Goal: Information Seeking & Learning: Learn about a topic

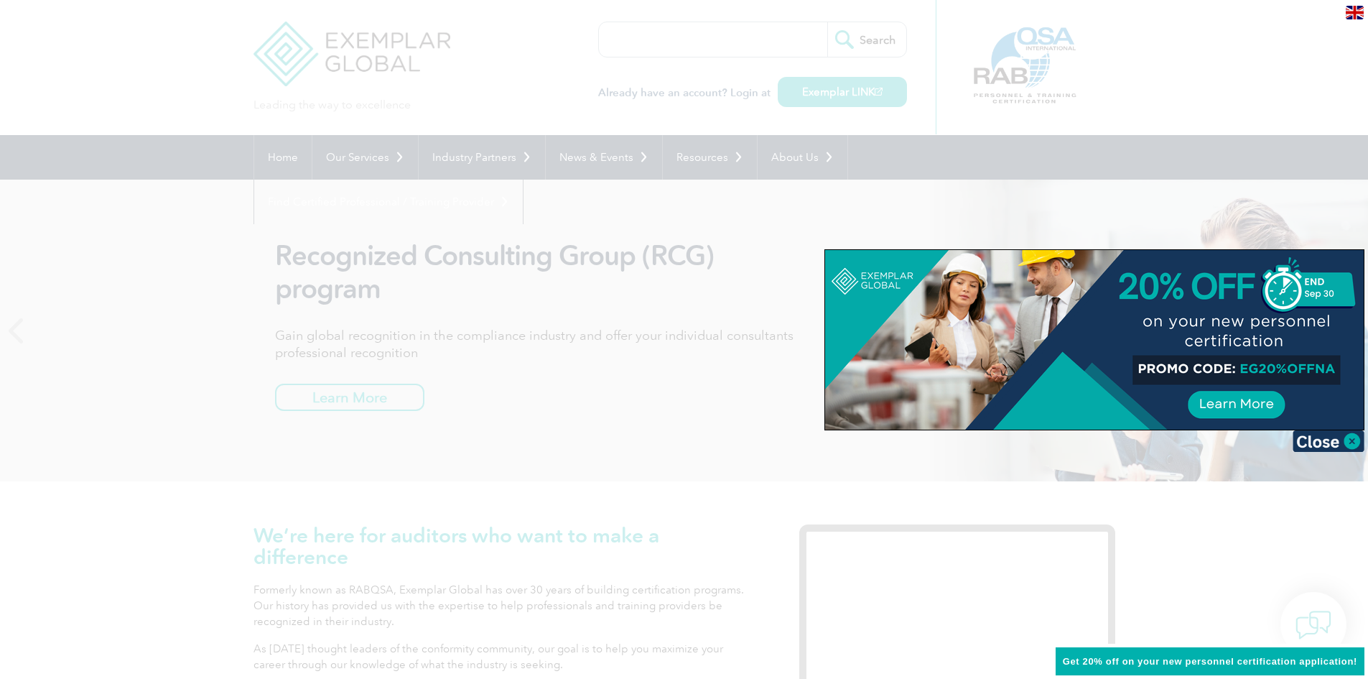
click at [658, 343] on div at bounding box center [684, 339] width 1368 height 679
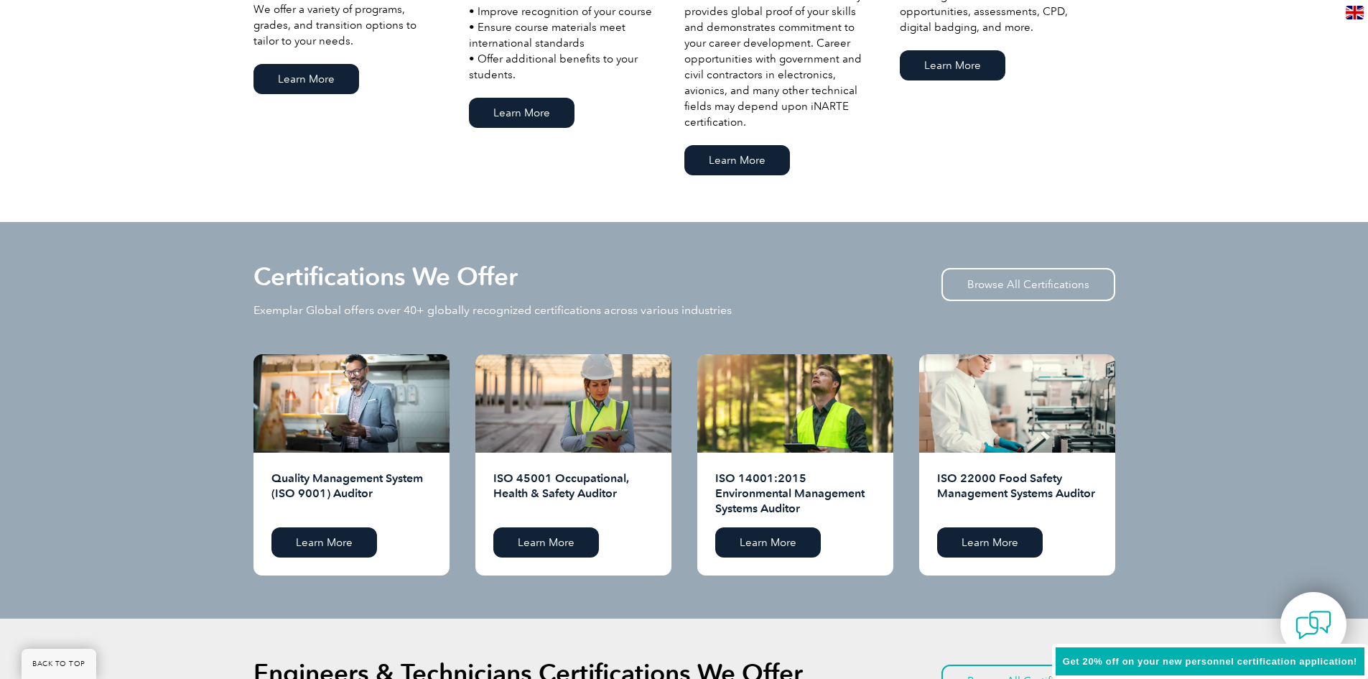
scroll to position [1365, 0]
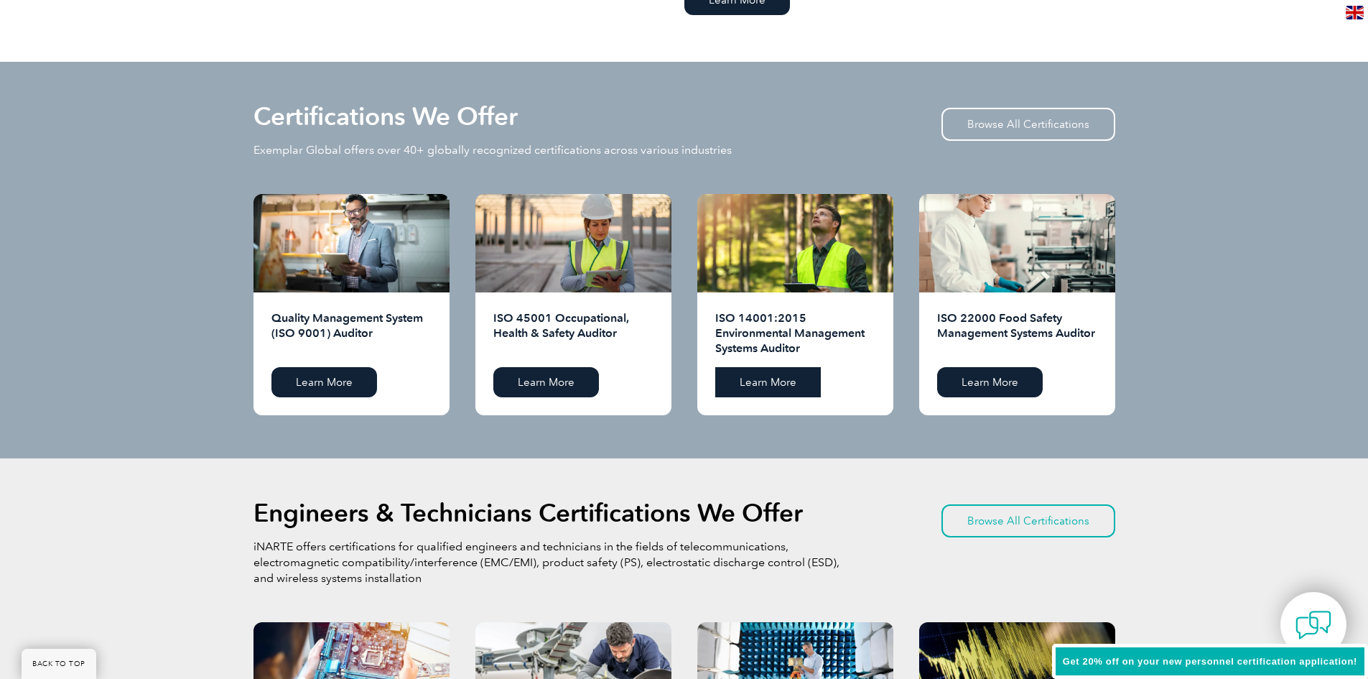
click at [740, 384] on link "Learn More" at bounding box center [768, 382] width 106 height 30
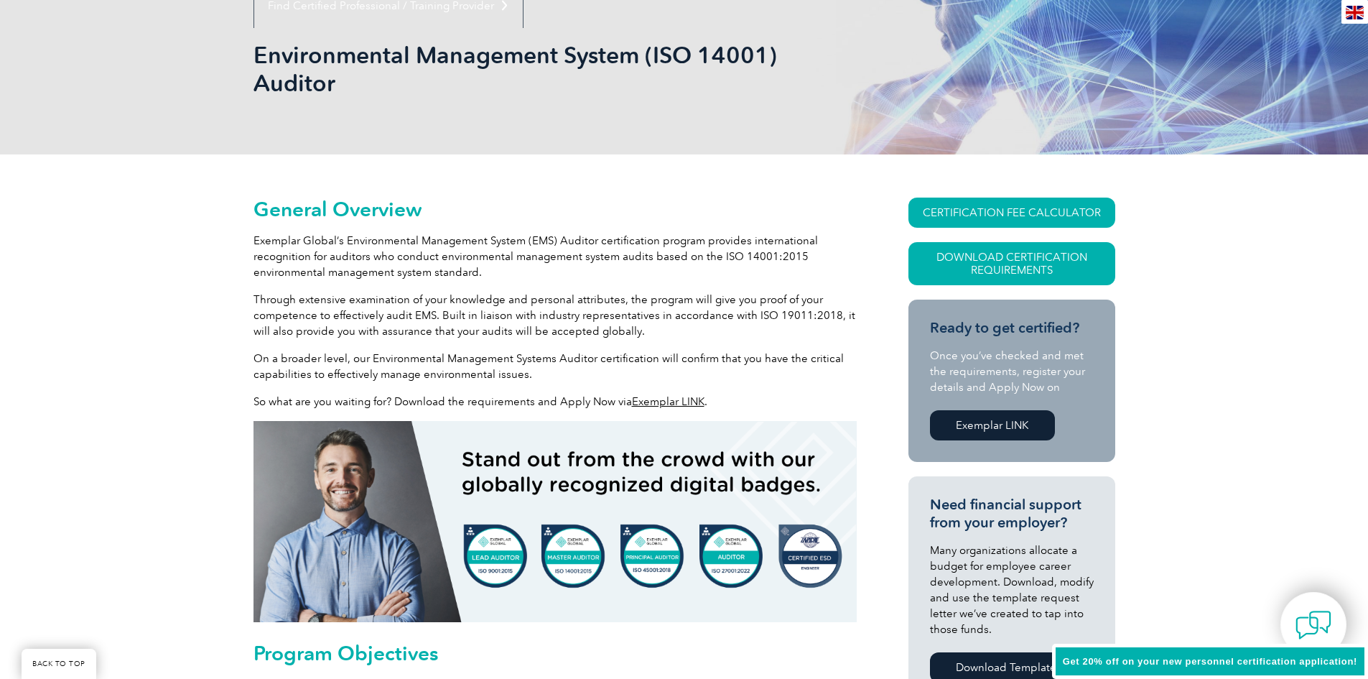
scroll to position [215, 0]
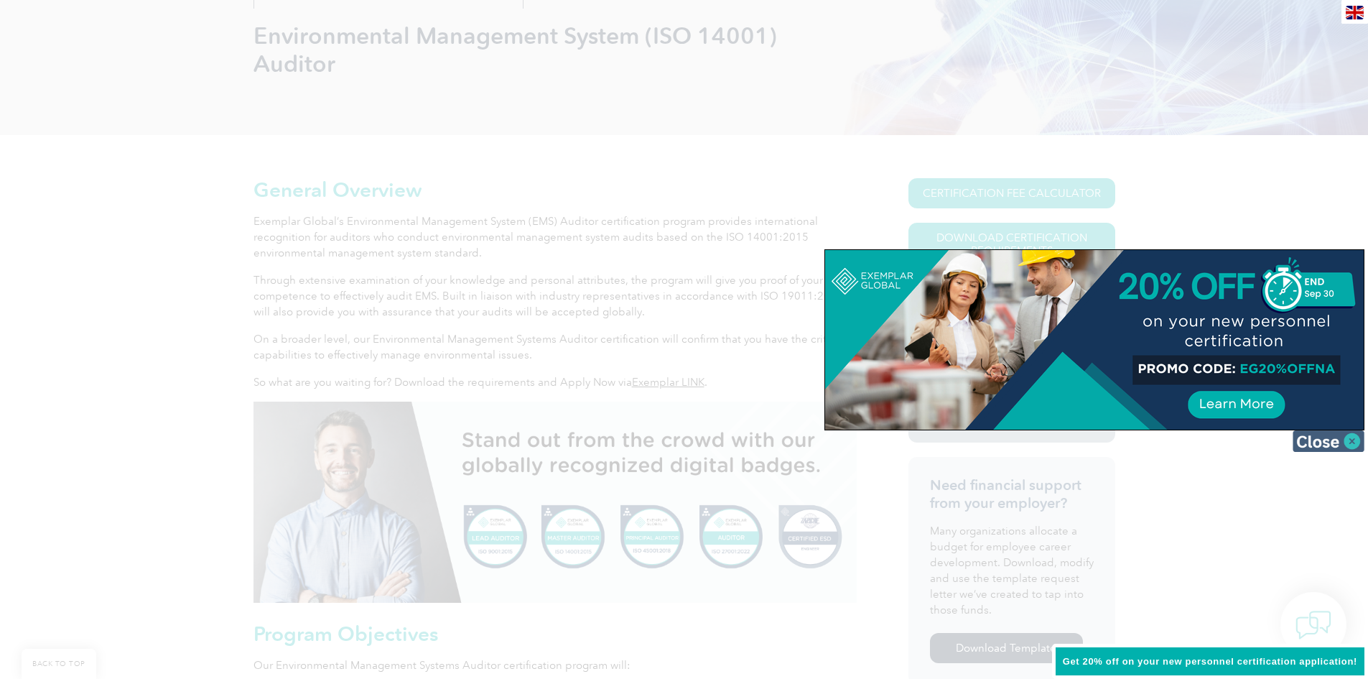
click at [1312, 439] on img at bounding box center [1329, 441] width 72 height 22
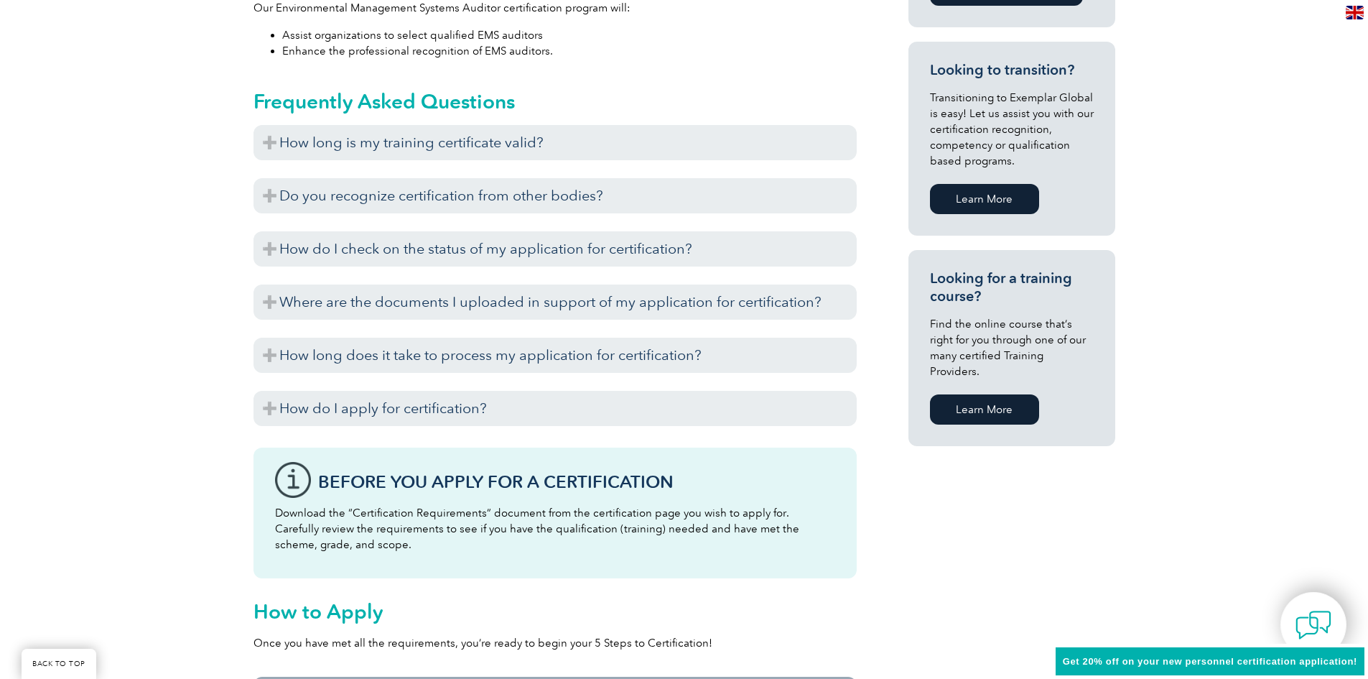
scroll to position [862, 0]
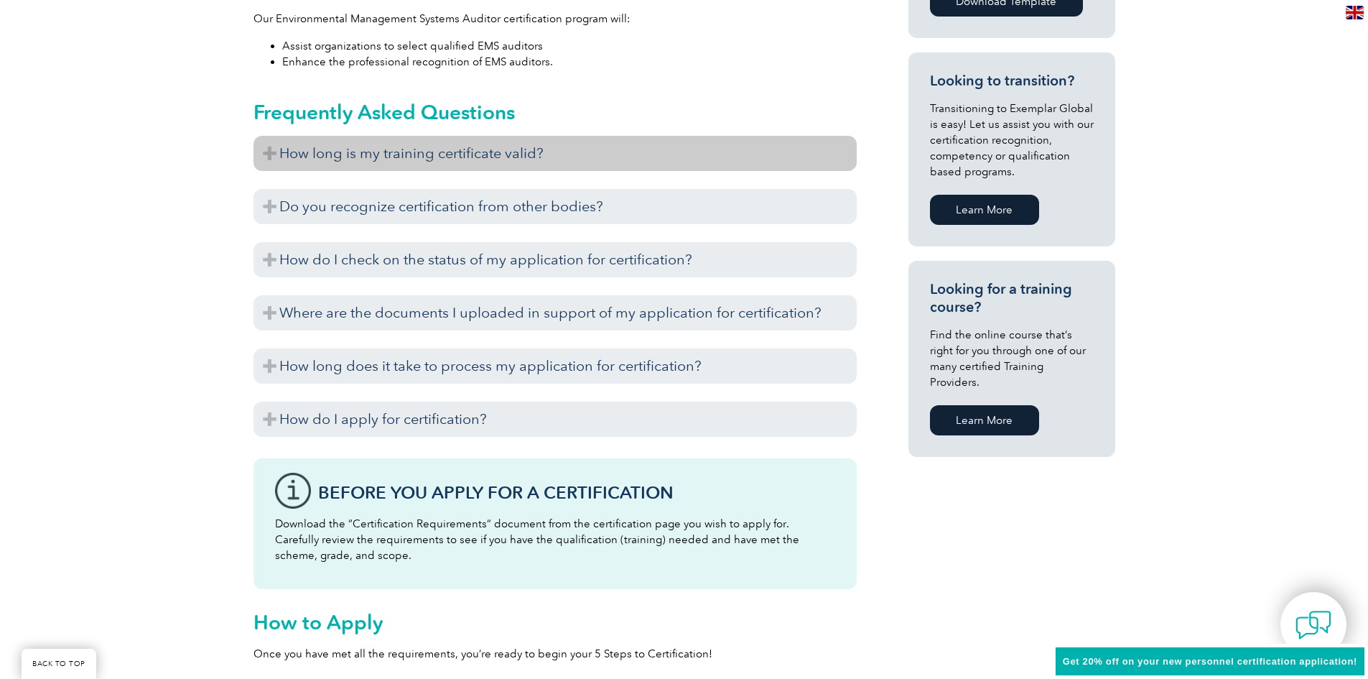
click at [312, 159] on h3 "How long is my training certificate valid?" at bounding box center [555, 153] width 603 height 35
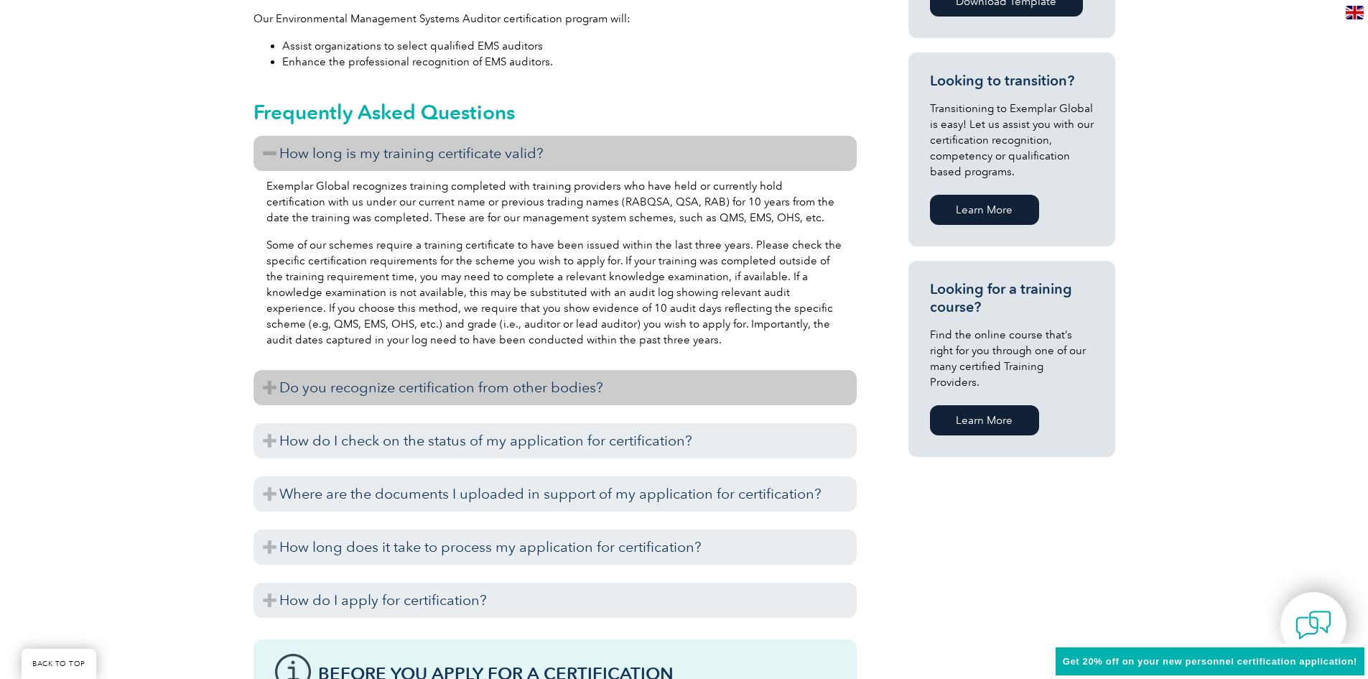
click at [259, 391] on h3 "Do you recognize certification from other bodies?" at bounding box center [555, 387] width 603 height 35
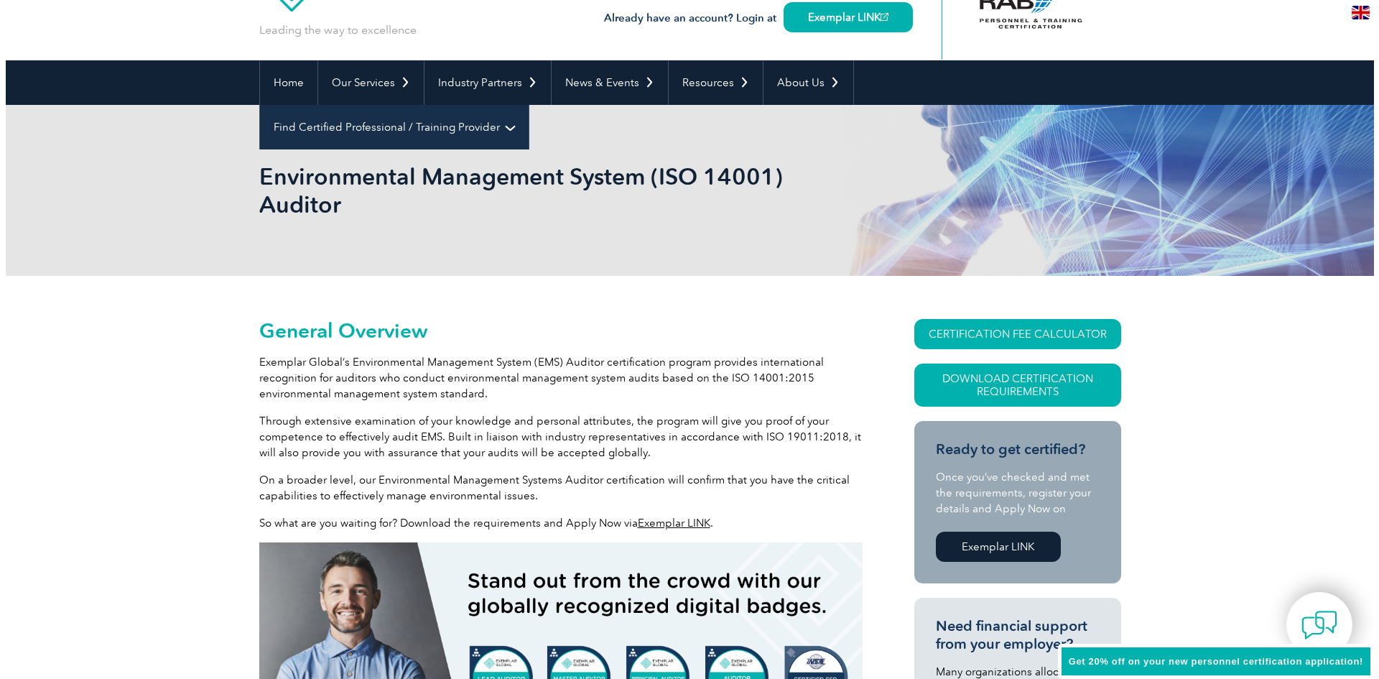
scroll to position [72, 0]
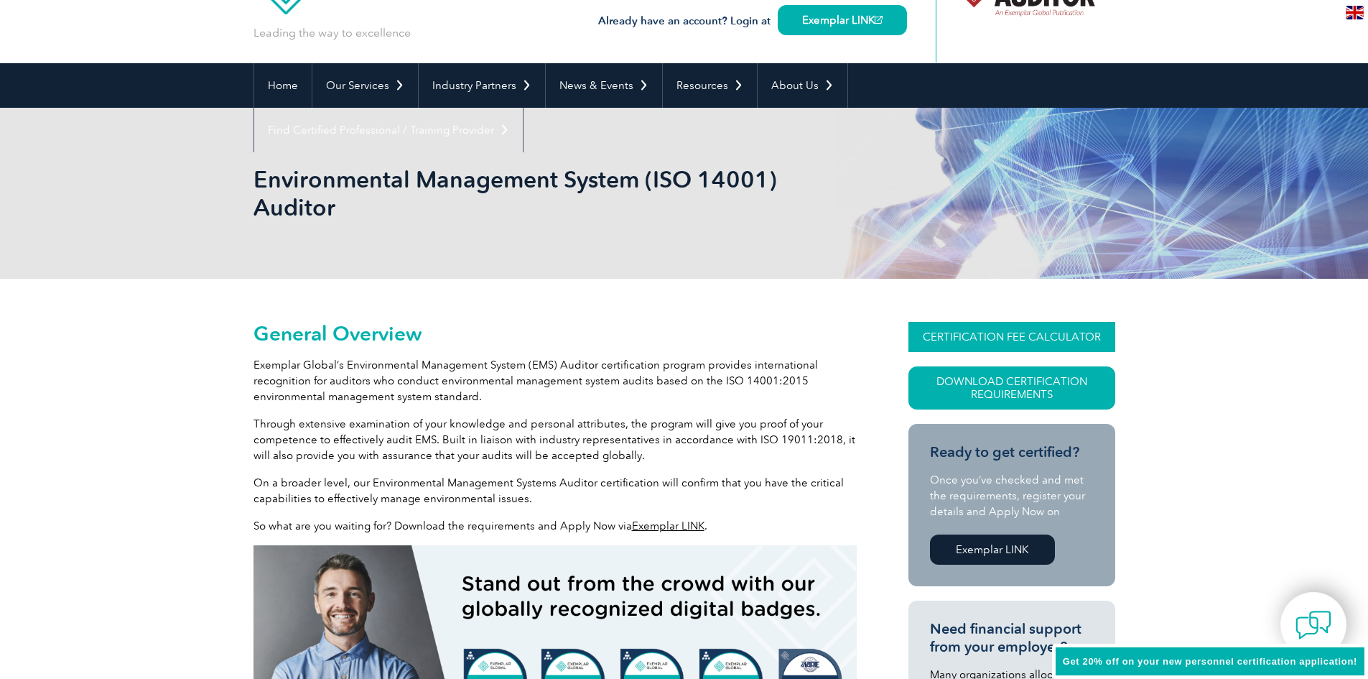
click at [1042, 336] on link "CERTIFICATION FEE CALCULATOR" at bounding box center [1012, 337] width 207 height 30
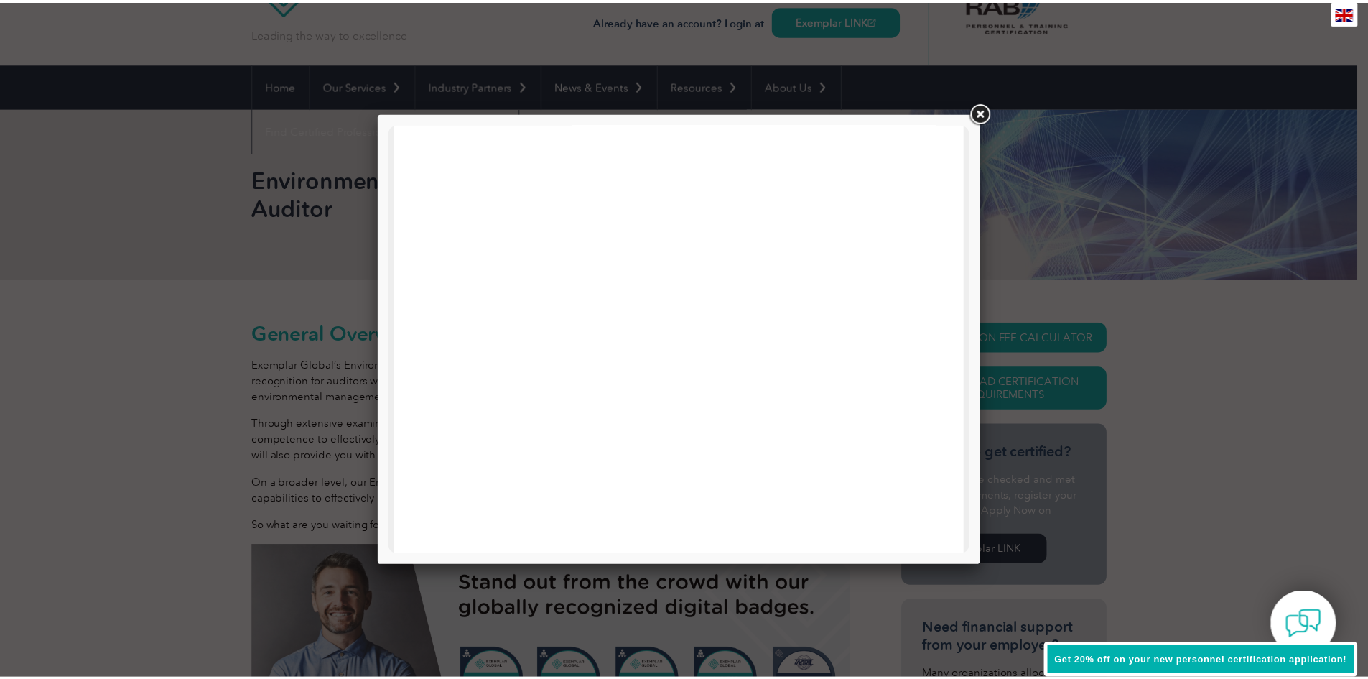
scroll to position [685, 0]
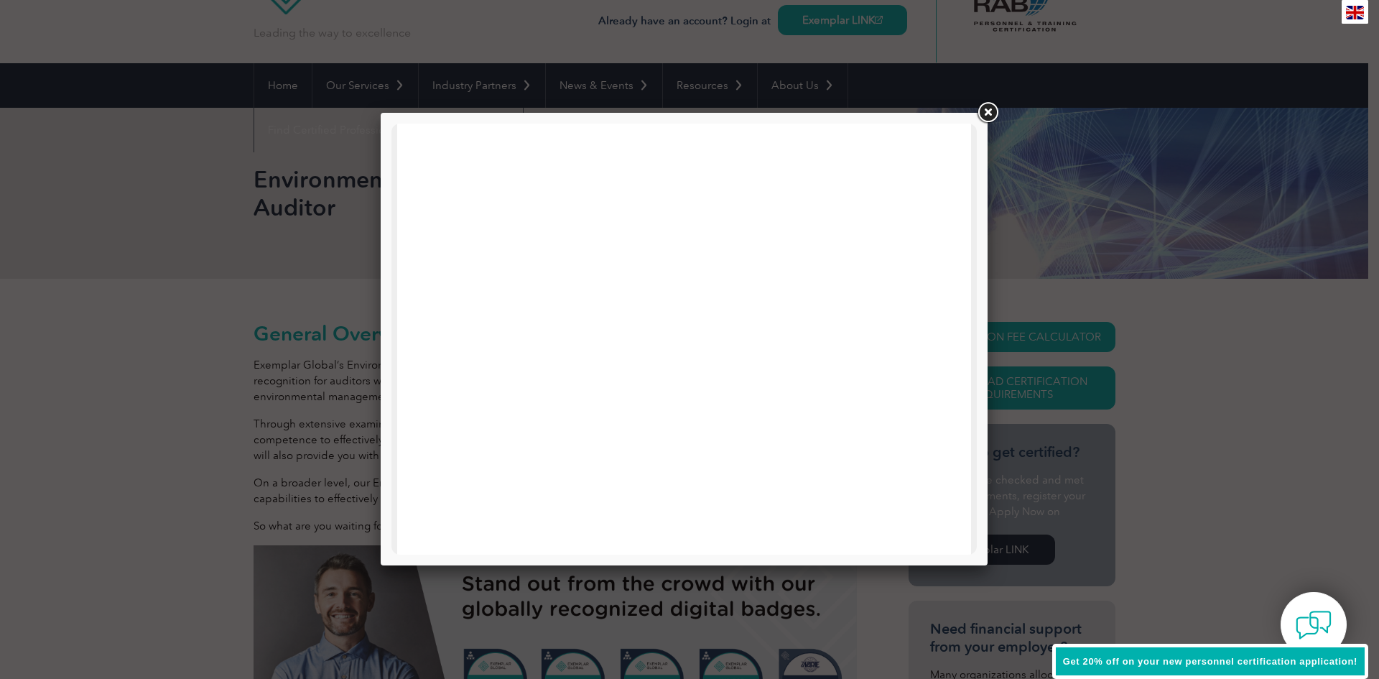
click at [989, 117] on link at bounding box center [988, 113] width 26 height 26
